Goal: Information Seeking & Learning: Learn about a topic

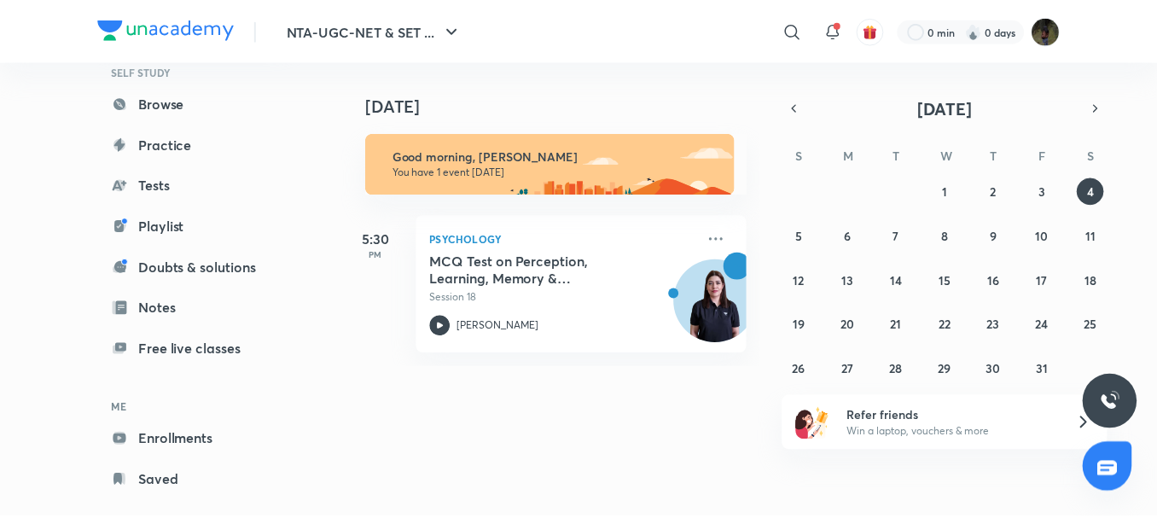
scroll to position [127, 0]
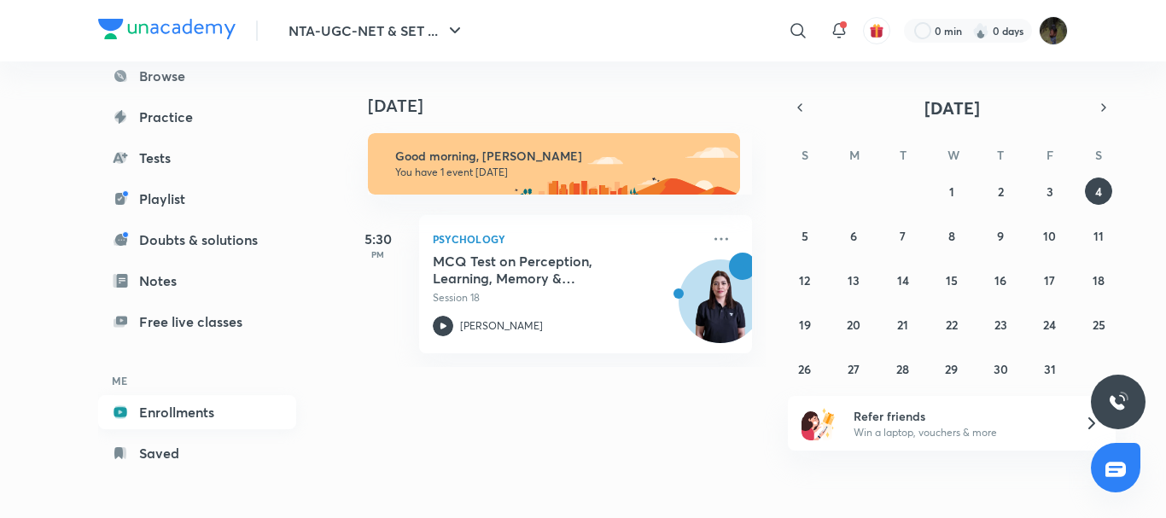
click at [172, 409] on link "Enrollments" at bounding box center [197, 412] width 198 height 34
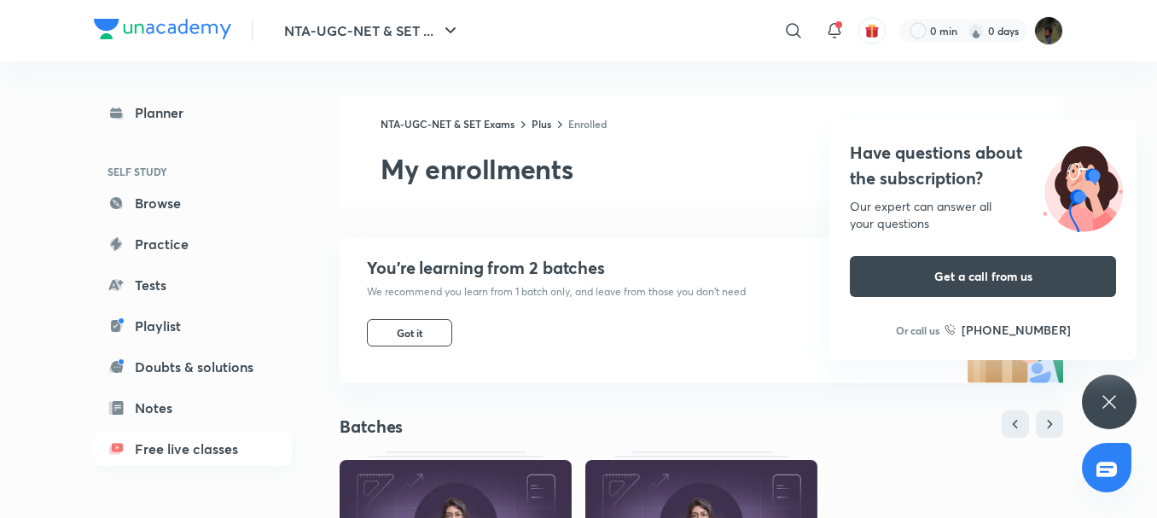
scroll to position [127, 0]
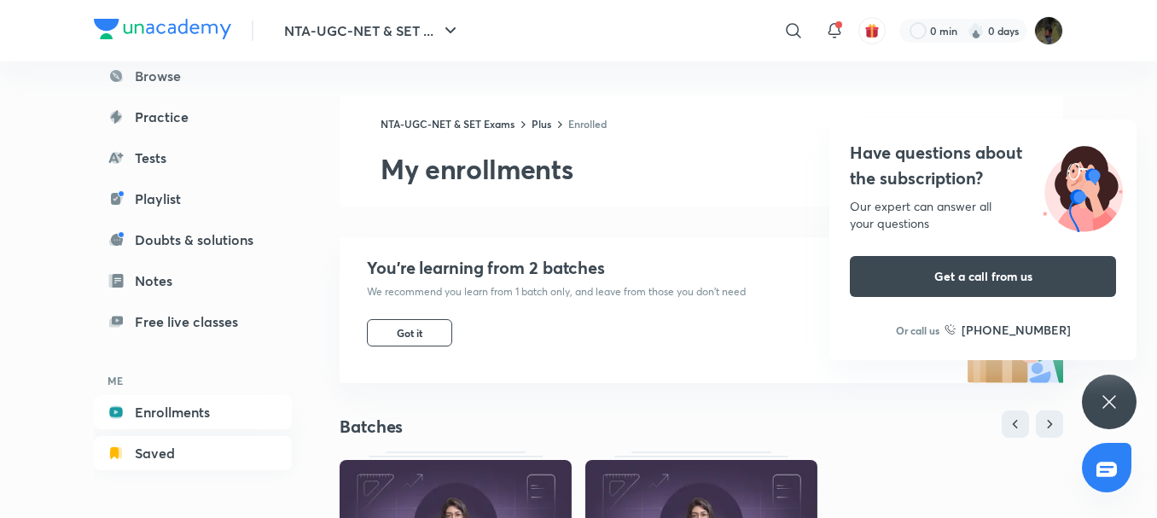
click at [137, 449] on link "Saved" at bounding box center [193, 453] width 198 height 34
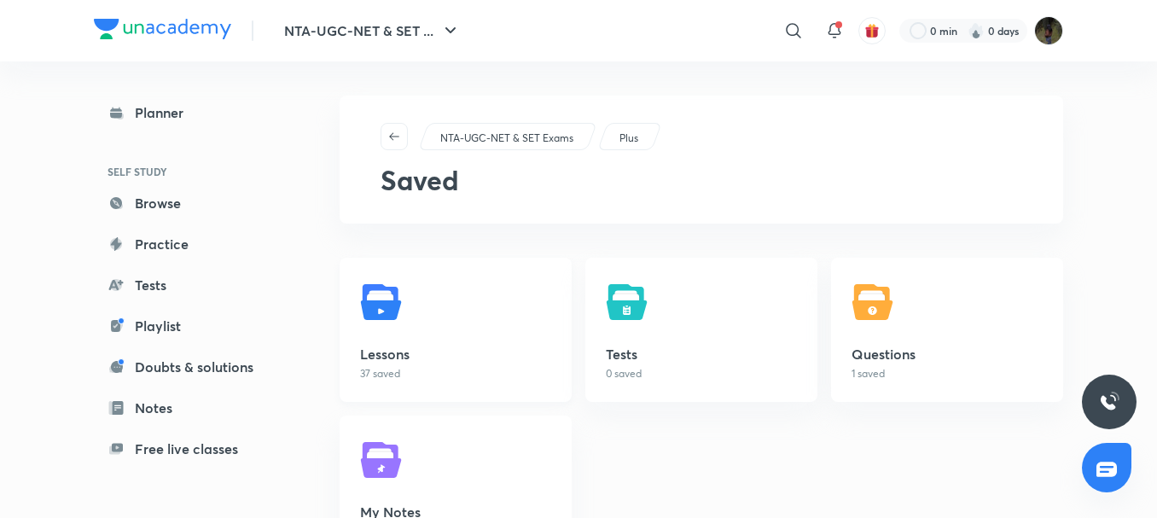
click at [412, 322] on link "Lessons 37 saved" at bounding box center [456, 330] width 232 height 144
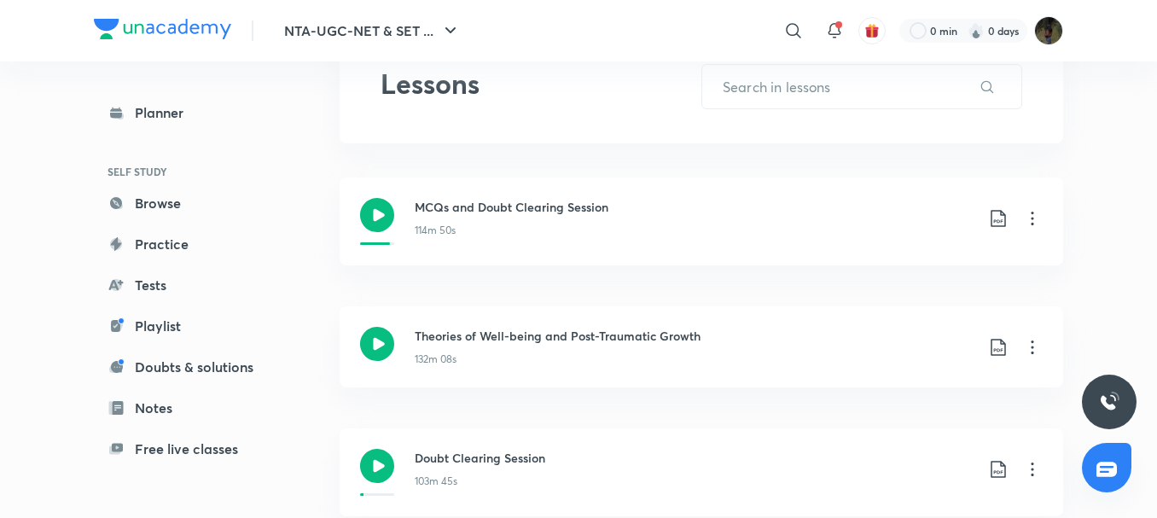
scroll to position [256, 0]
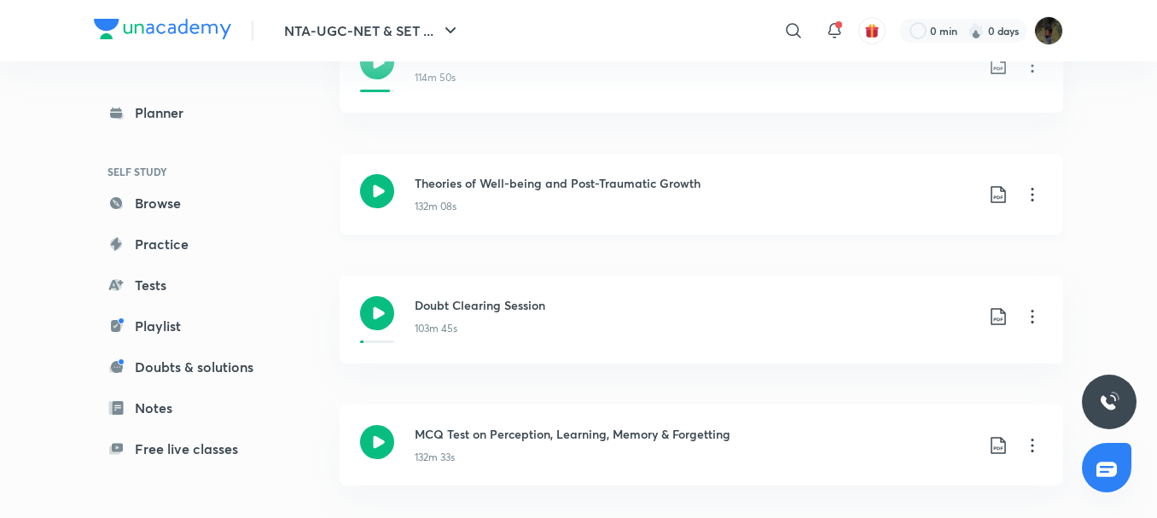
click at [1033, 199] on icon at bounding box center [1032, 194] width 20 height 20
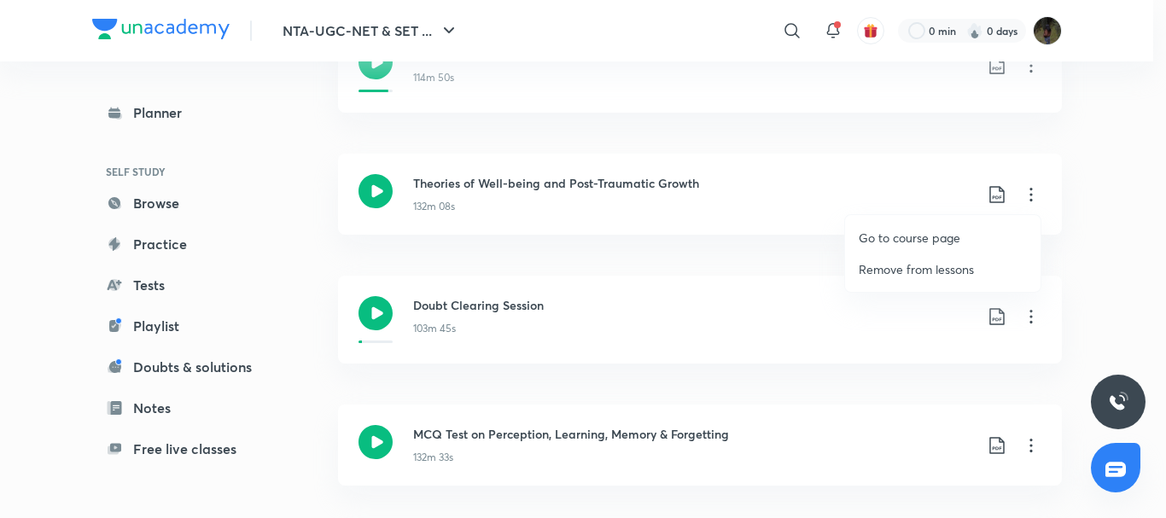
click at [916, 232] on p "Go to course page" at bounding box center [909, 238] width 102 height 18
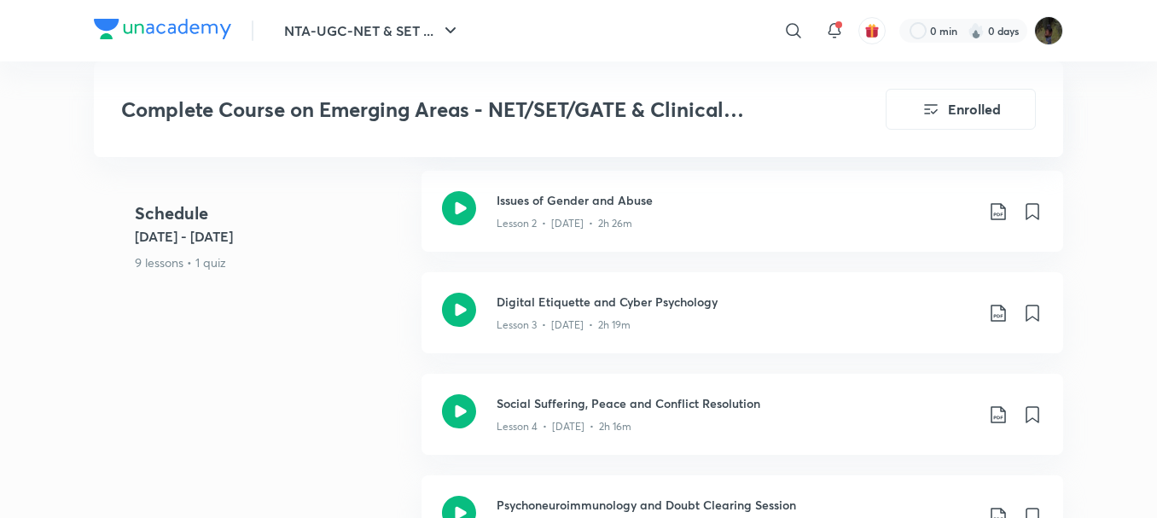
scroll to position [1365, 0]
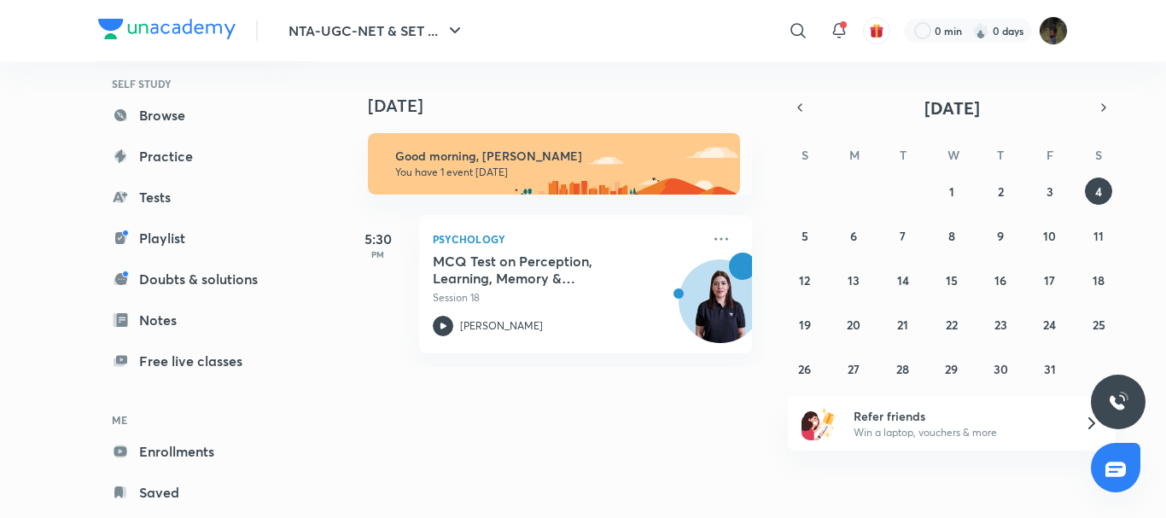
scroll to position [127, 0]
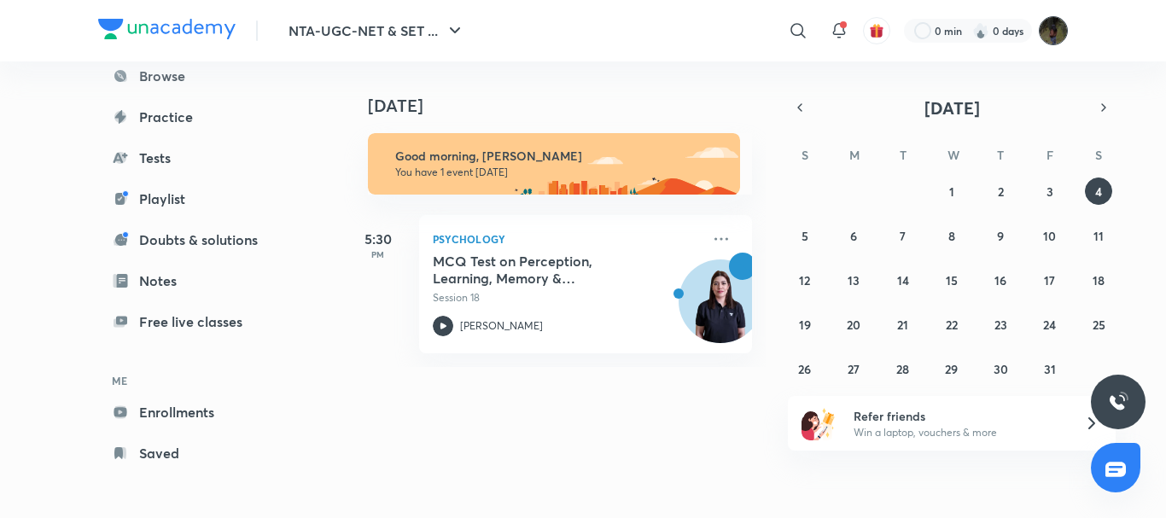
click at [1044, 22] on img at bounding box center [1052, 30] width 29 height 29
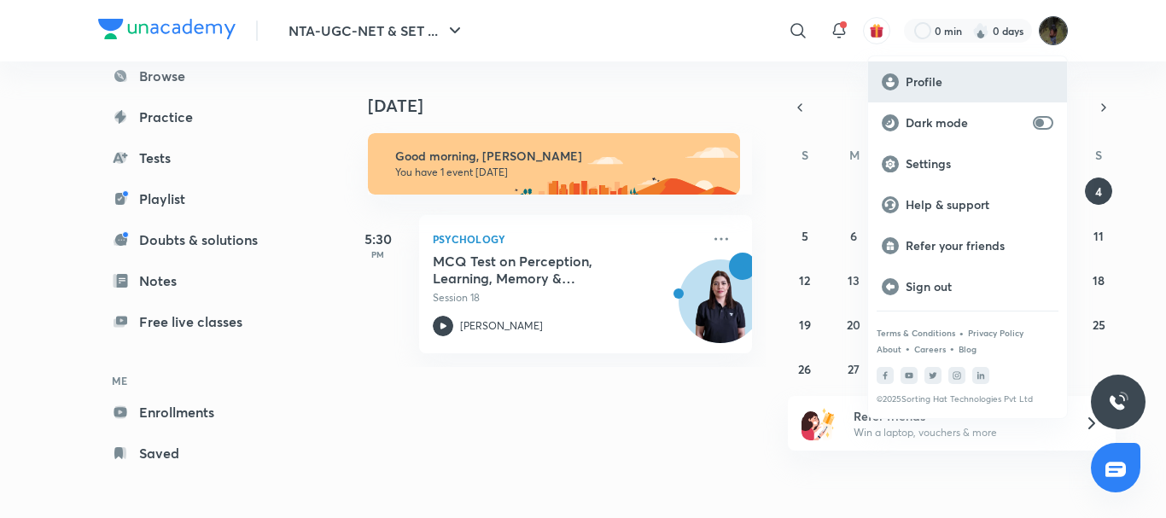
click at [950, 81] on p "Profile" at bounding box center [979, 81] width 148 height 15
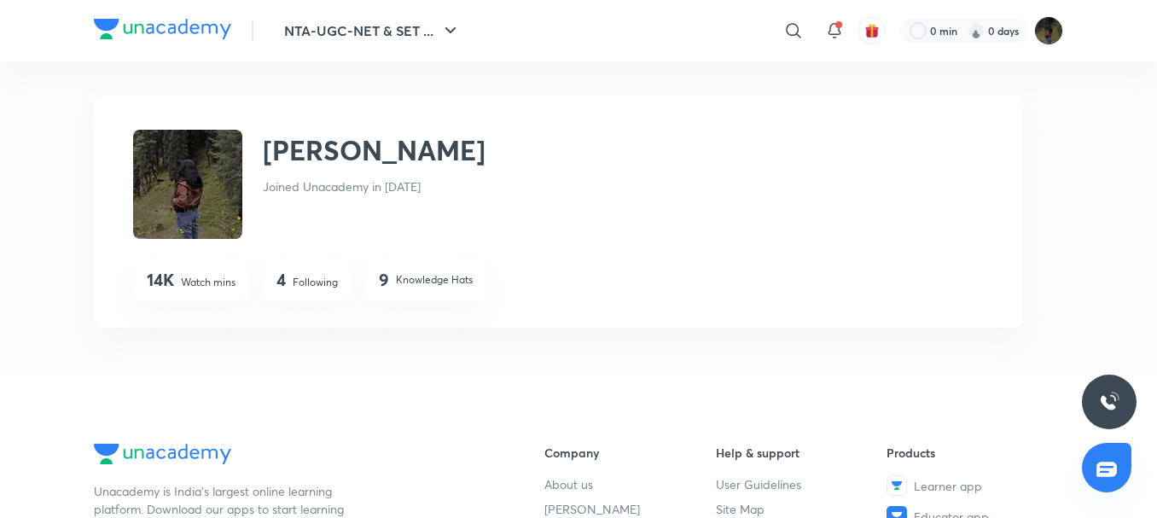
click at [304, 268] on div "4 Following" at bounding box center [307, 279] width 89 height 41
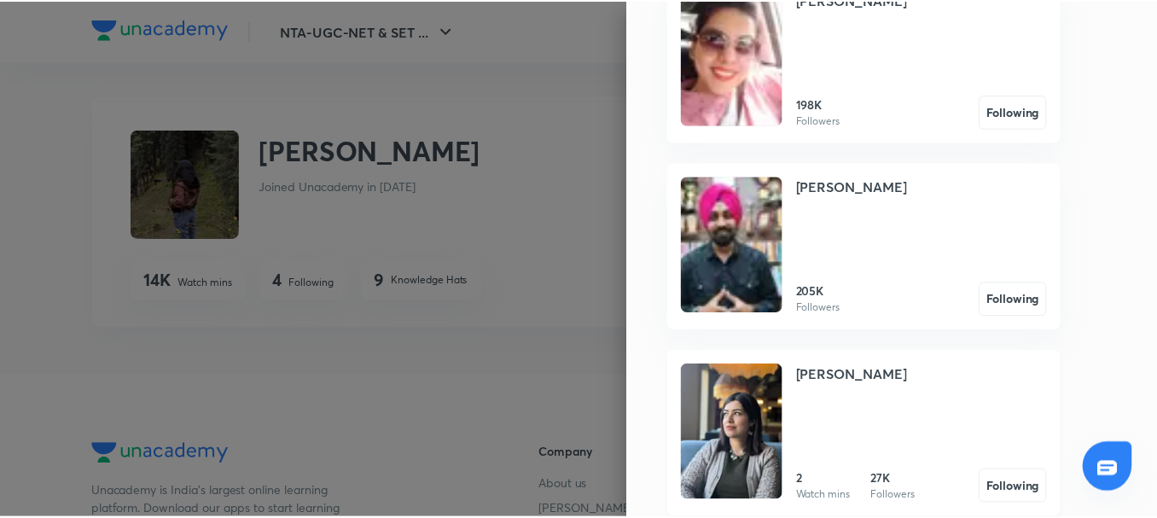
scroll to position [149, 0]
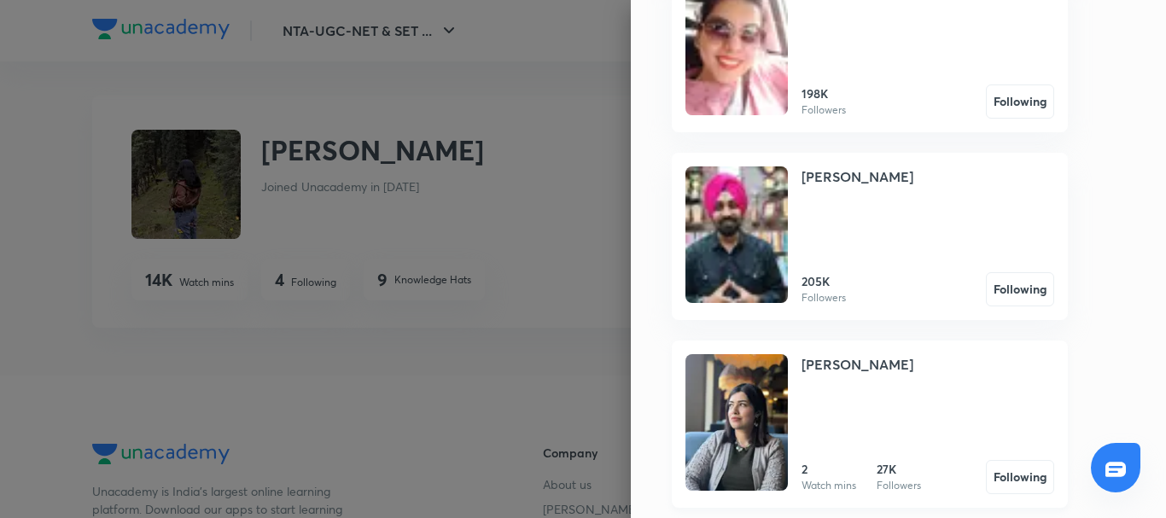
click at [831, 361] on h4 "[PERSON_NAME]" at bounding box center [857, 364] width 112 height 20
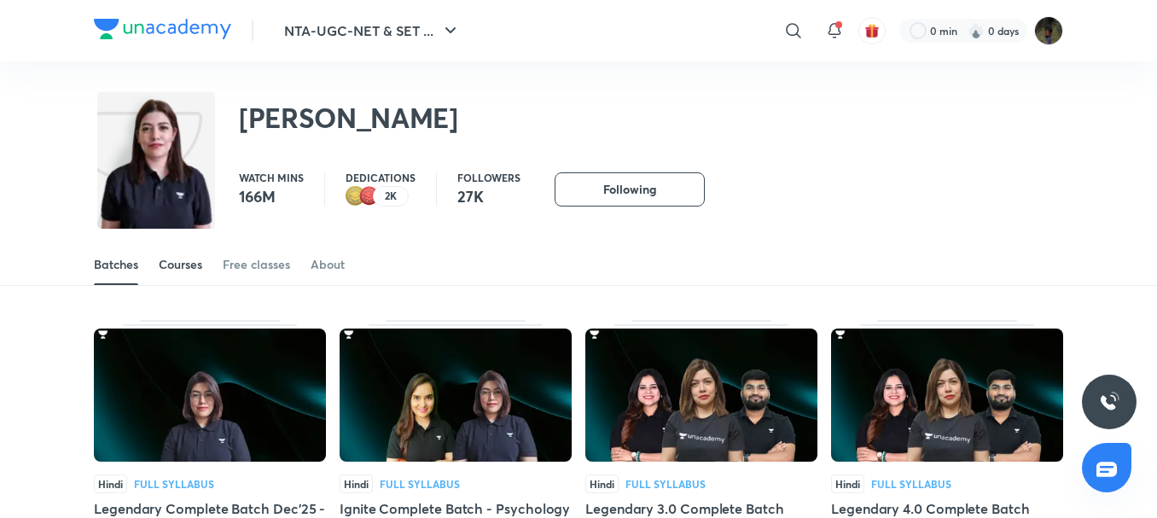
click at [180, 253] on link "Courses" at bounding box center [181, 264] width 44 height 41
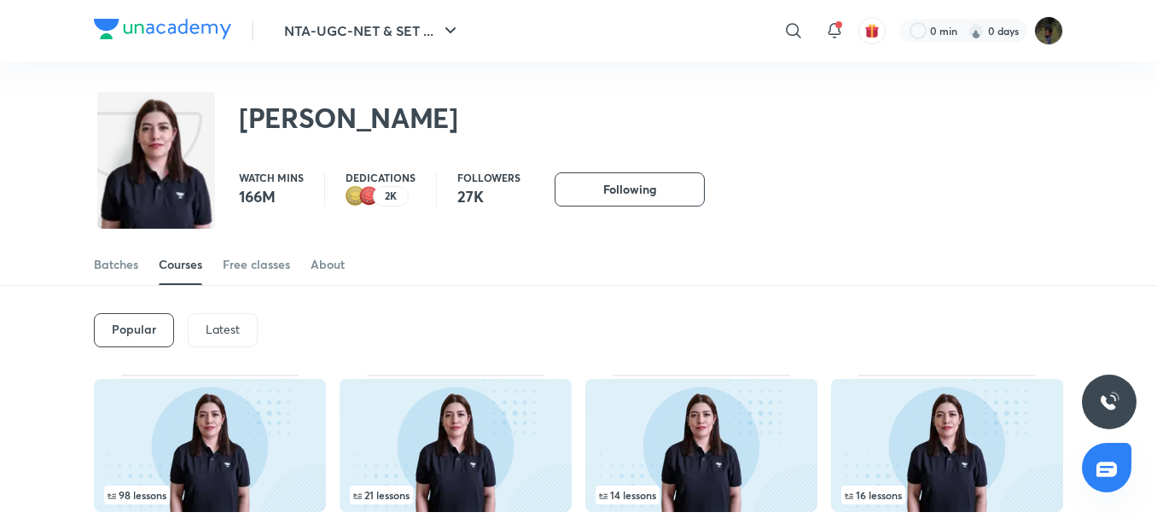
click at [225, 331] on p "Latest" at bounding box center [223, 330] width 34 height 14
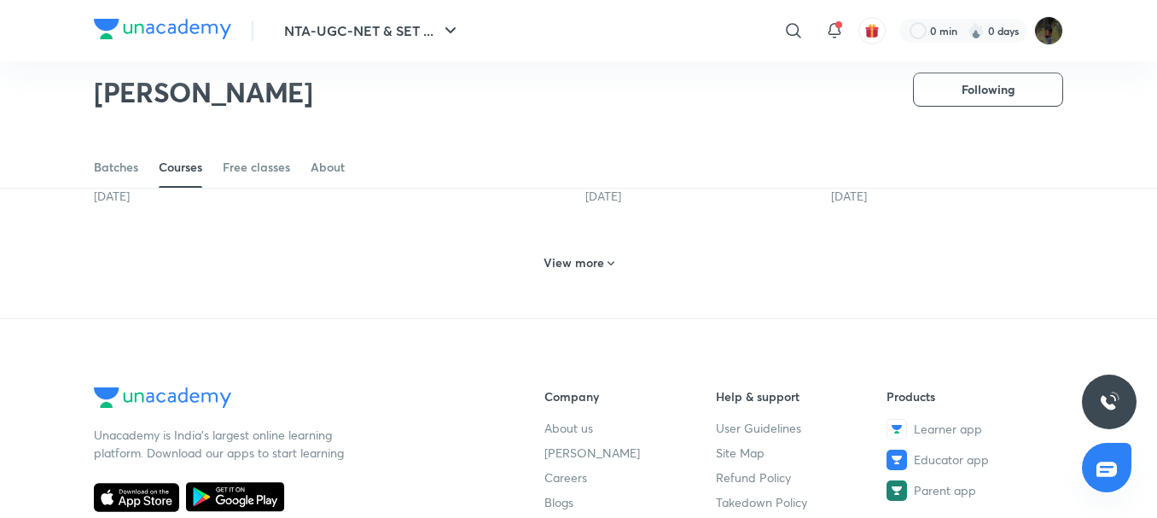
scroll to position [836, 0]
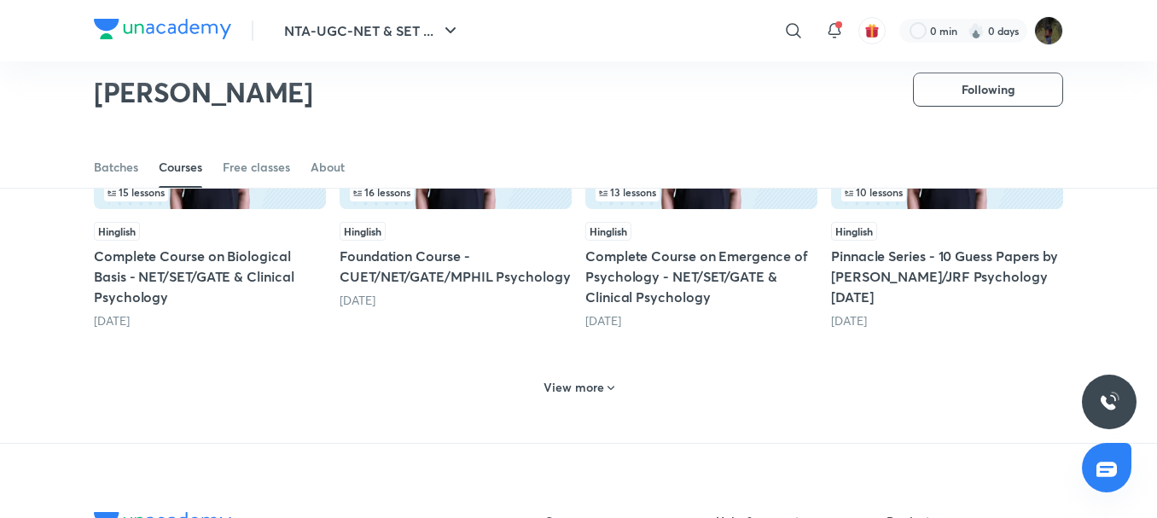
click at [573, 384] on h6 "View more" at bounding box center [574, 387] width 61 height 17
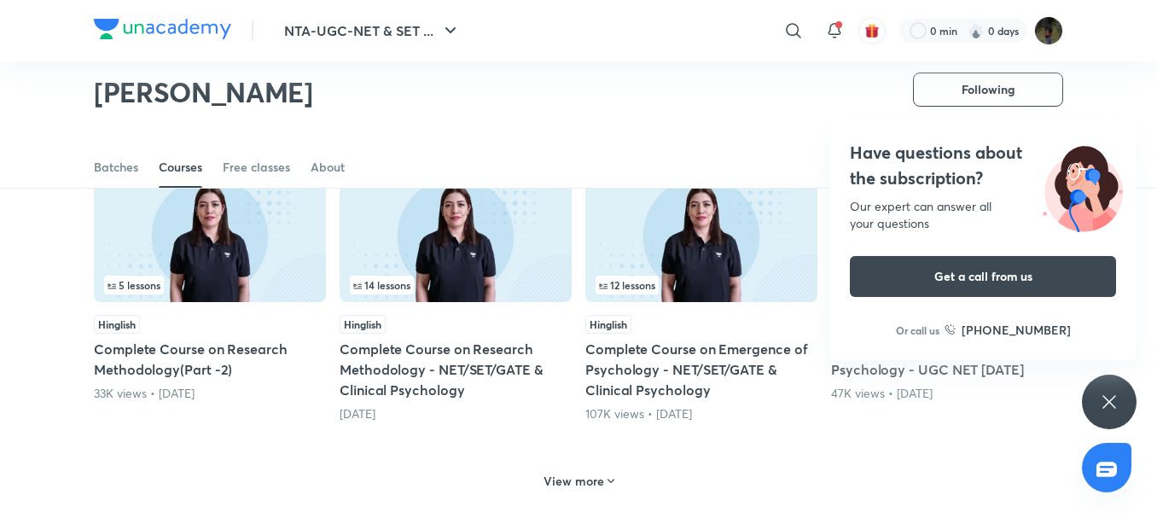
scroll to position [1690, 0]
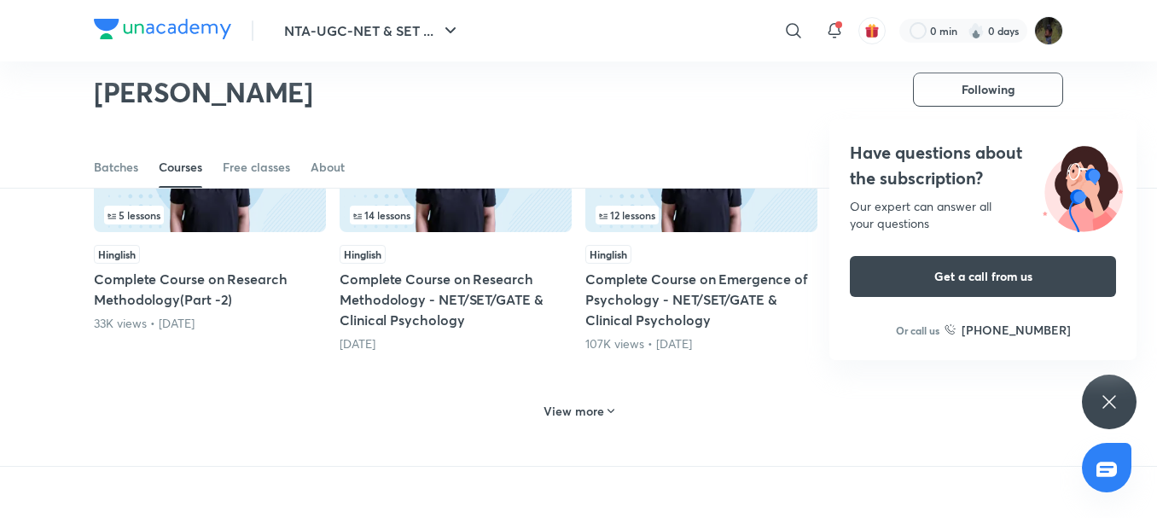
click at [1091, 412] on div "Have questions about the subscription? Our expert can answer all your questions…" at bounding box center [1109, 402] width 55 height 55
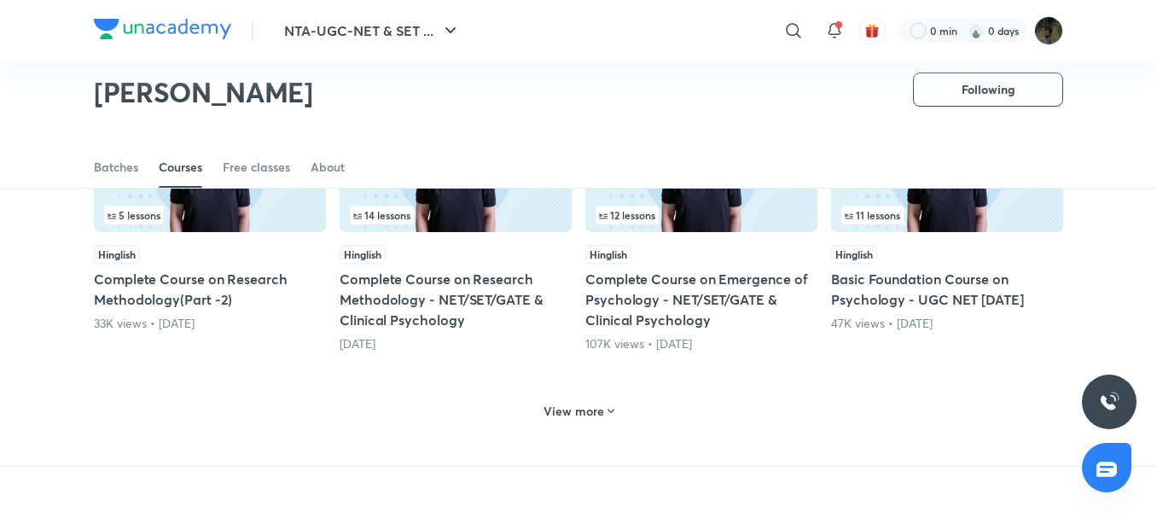
click at [556, 414] on h6 "View more" at bounding box center [574, 411] width 61 height 17
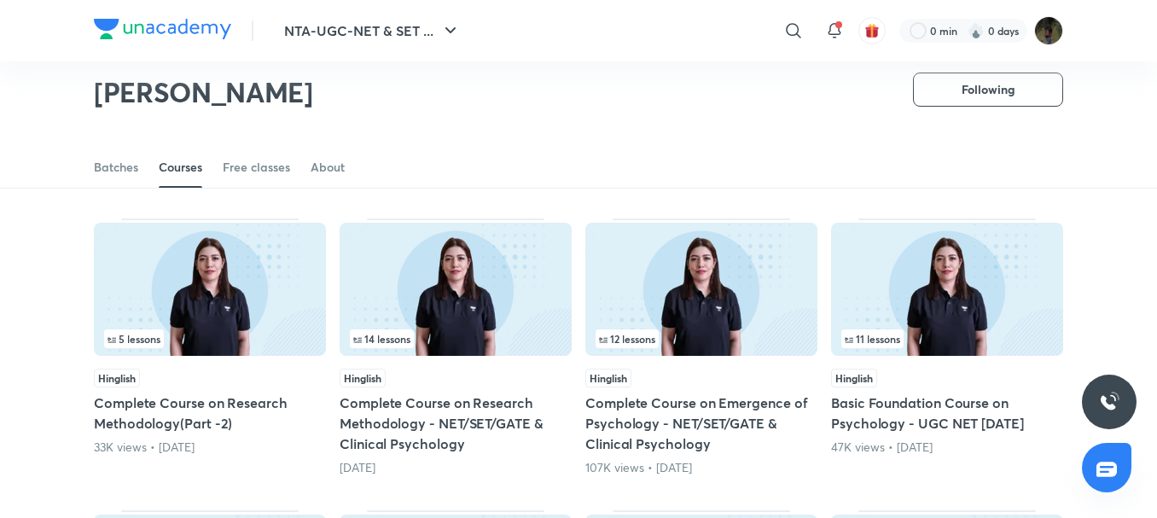
scroll to position [1604, 0]
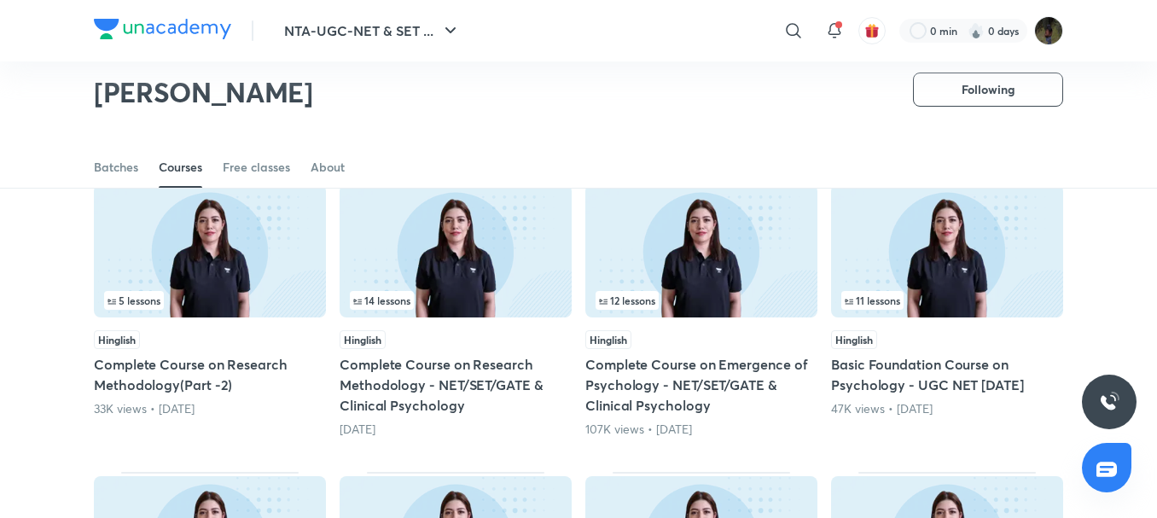
drag, startPoint x: 707, startPoint y: 341, endPoint x: 0, endPoint y: 306, distance: 707.4
click at [0, 306] on div "Popular Latest Lesson 1 / 9 Hinglish Complete Course on Emerging Areas - NET/SE…" at bounding box center [578, 29] width 1157 height 2798
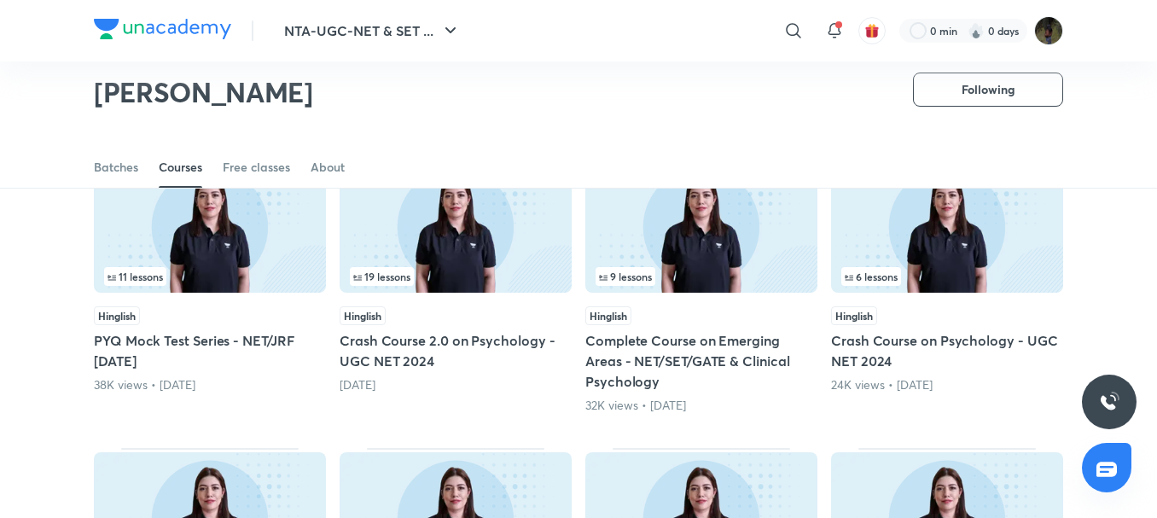
scroll to position [1946, 0]
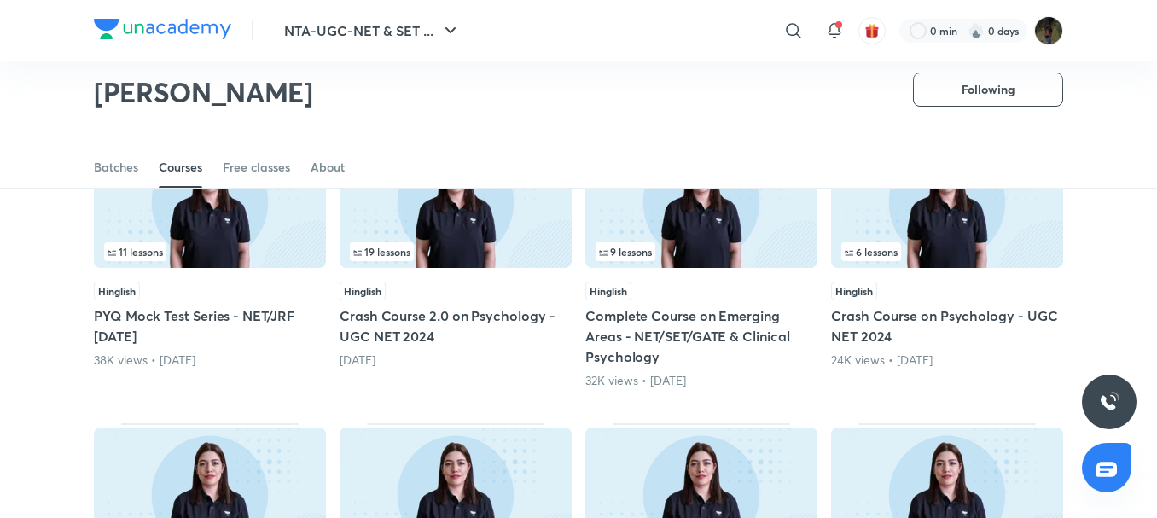
drag, startPoint x: 643, startPoint y: 322, endPoint x: 0, endPoint y: 428, distance: 652.2
drag, startPoint x: 742, startPoint y: 337, endPoint x: 0, endPoint y: 337, distance: 742.4
drag, startPoint x: 640, startPoint y: 250, endPoint x: 18, endPoint y: 361, distance: 631.9
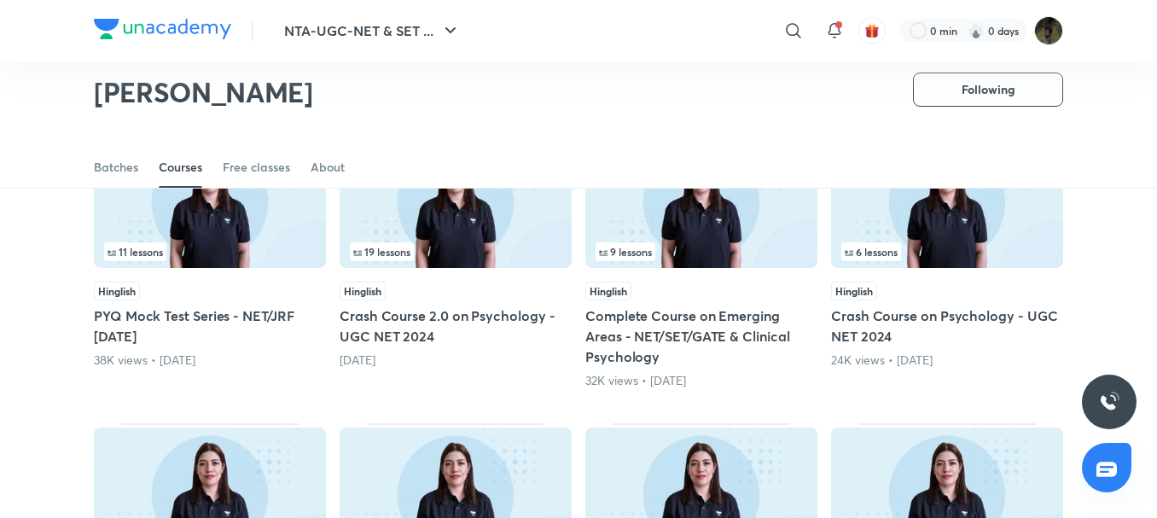
click at [719, 321] on h5 "Complete Course on Emerging Areas - NET/SET/GATE & Clinical Psychology" at bounding box center [701, 335] width 232 height 61
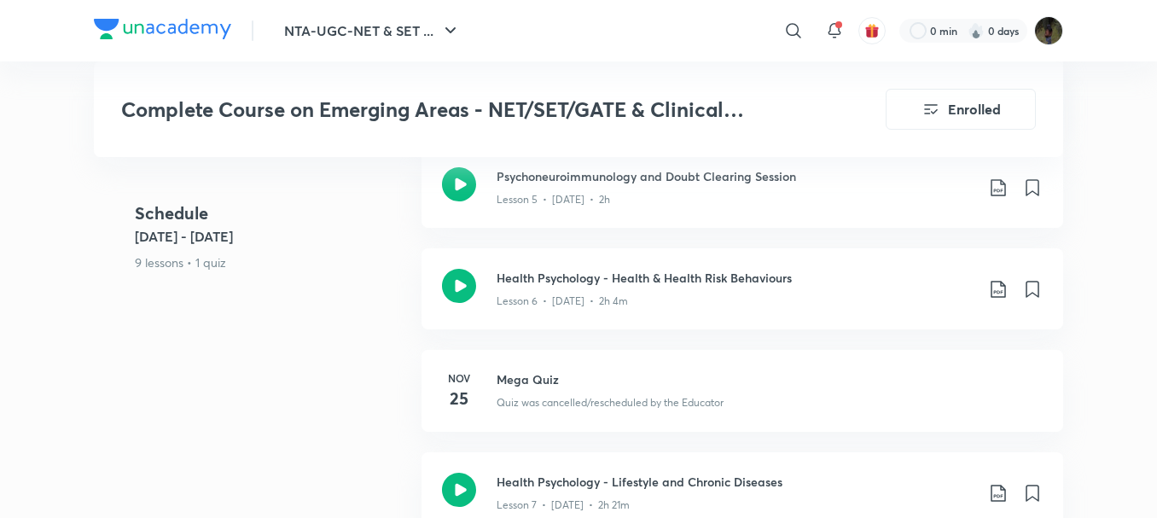
scroll to position [1451, 0]
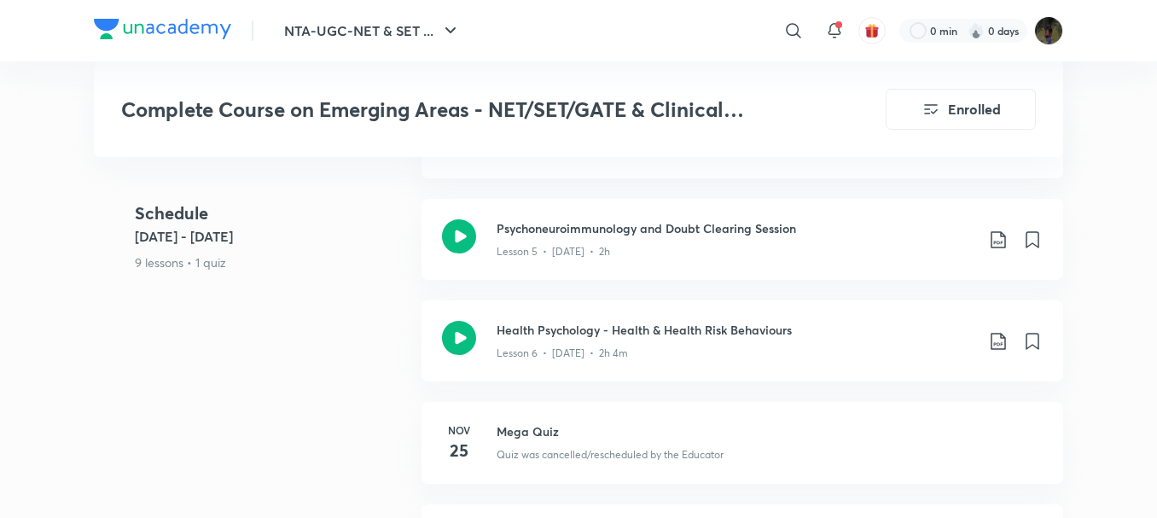
scroll to position [1946, 0]
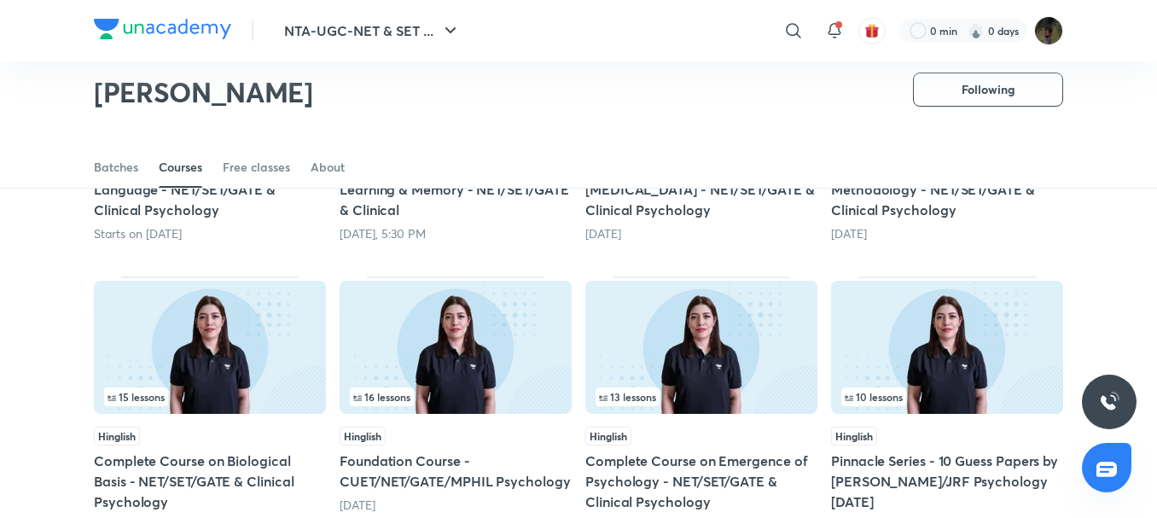
scroll to position [670, 0]
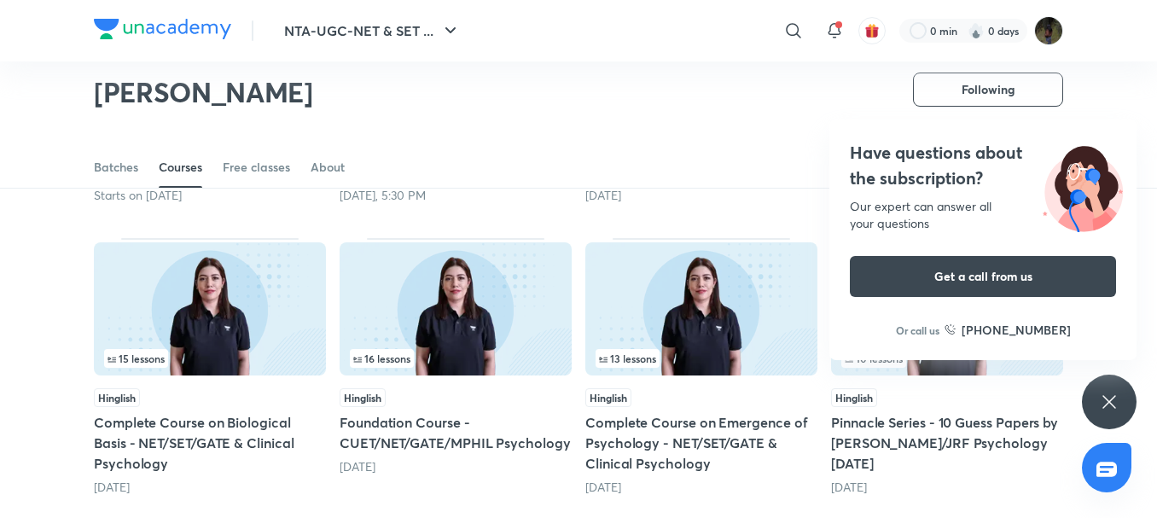
click at [1116, 381] on div "Have questions about the subscription? Our expert can answer all your questions…" at bounding box center [1109, 402] width 55 height 55
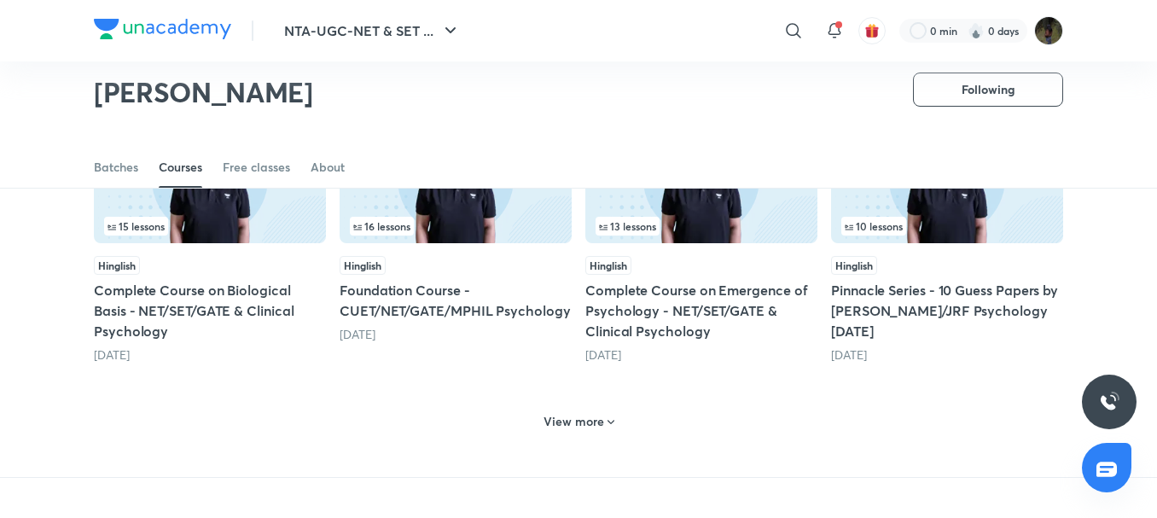
scroll to position [841, 0]
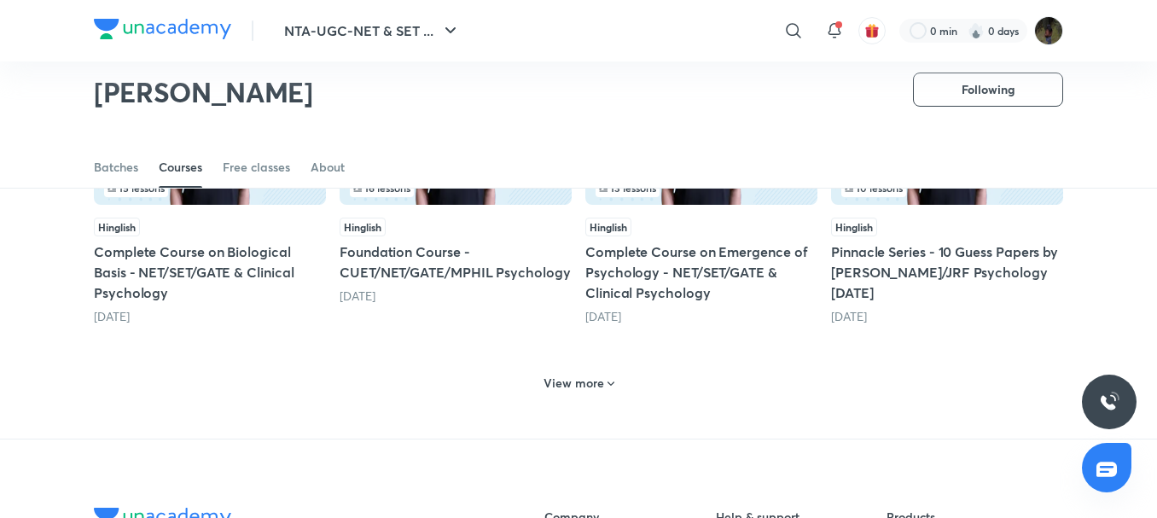
click at [576, 393] on div "View more" at bounding box center [579, 382] width 84 height 27
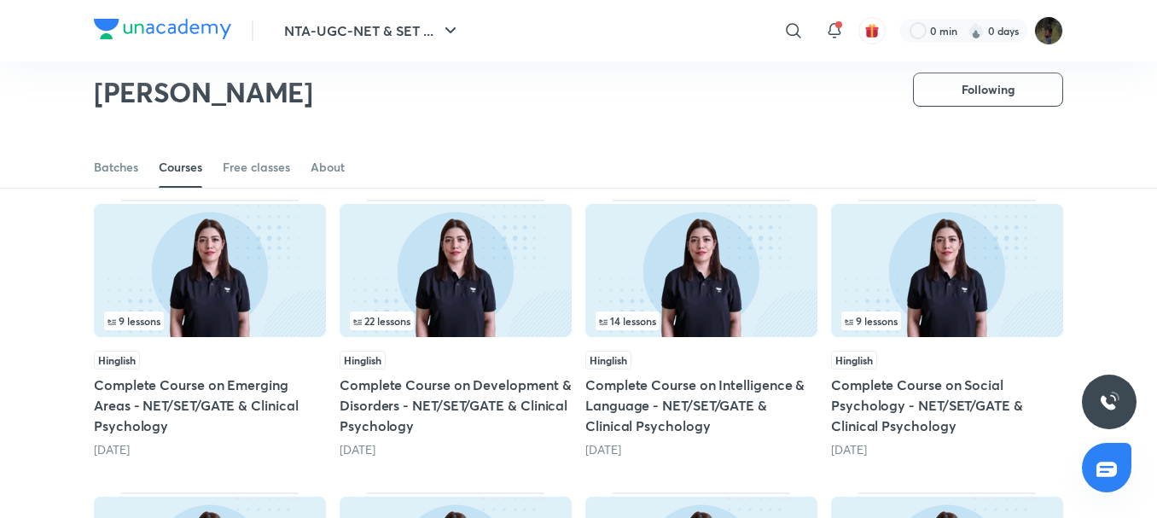
scroll to position [1011, 0]
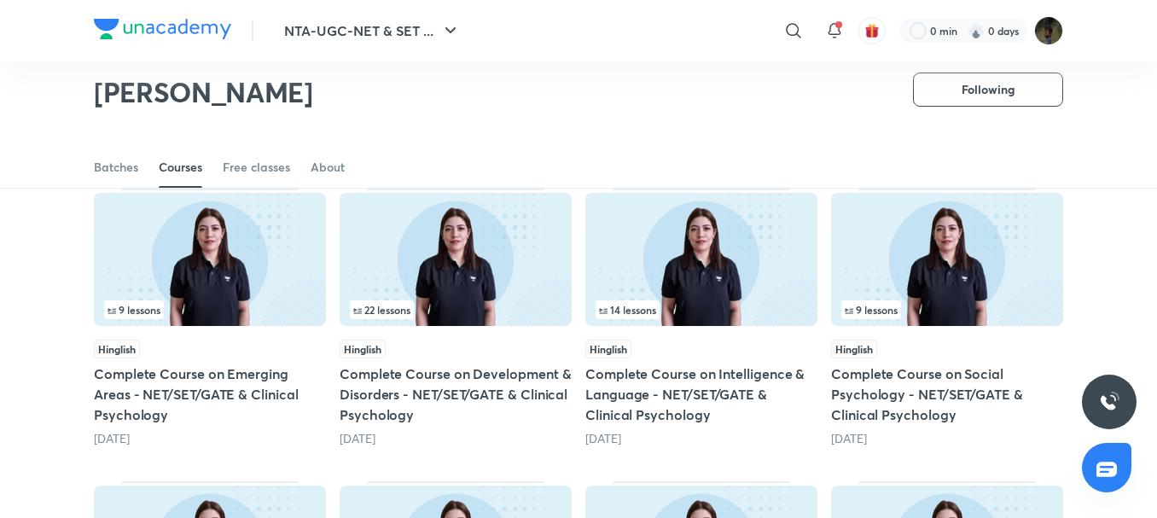
drag, startPoint x: 238, startPoint y: 376, endPoint x: 134, endPoint y: 260, distance: 155.9
click at [134, 260] on img at bounding box center [210, 259] width 232 height 133
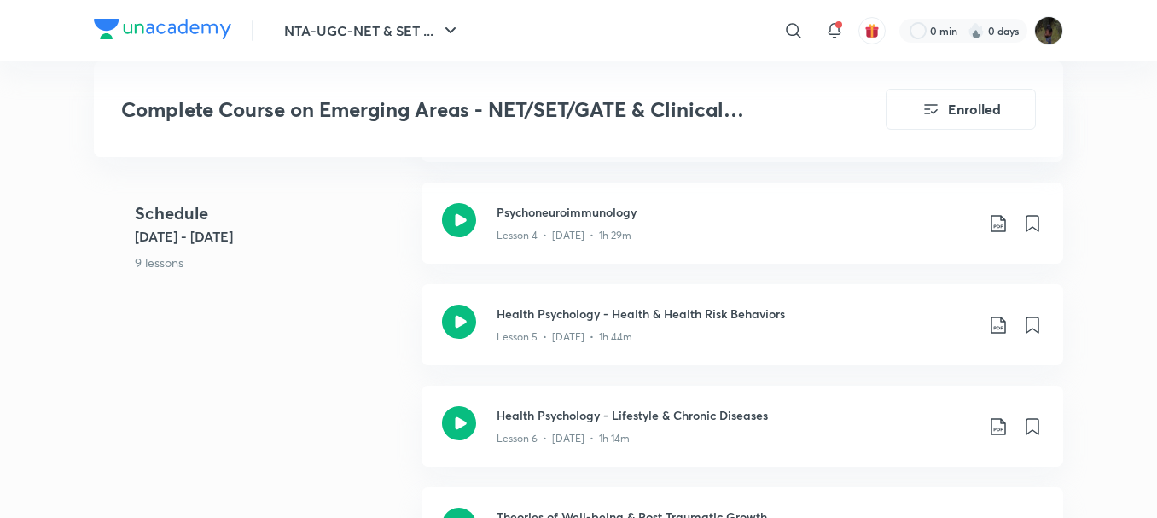
scroll to position [939, 0]
